Goal: Task Accomplishment & Management: Complete application form

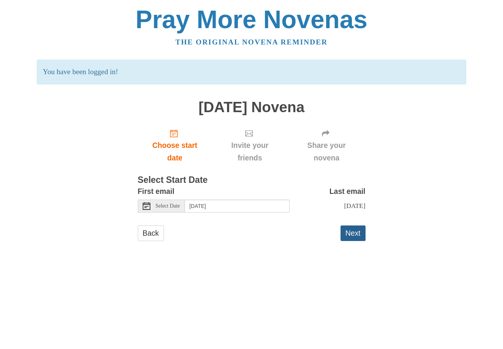
click at [357, 237] on button "Next" at bounding box center [353, 233] width 25 height 16
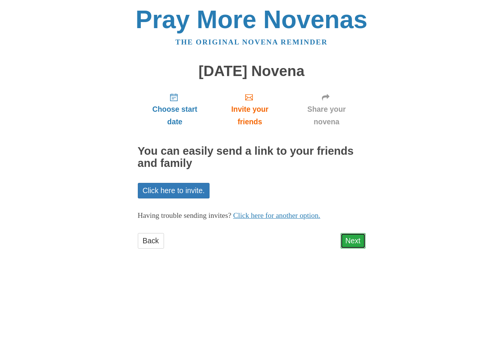
click at [348, 242] on link "Next" at bounding box center [353, 241] width 25 height 16
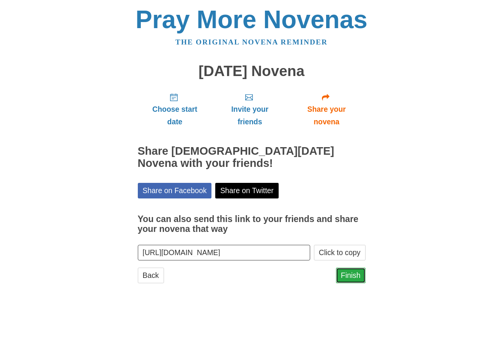
click at [358, 277] on link "Finish" at bounding box center [351, 275] width 30 height 16
